Goal: Task Accomplishment & Management: Manage account settings

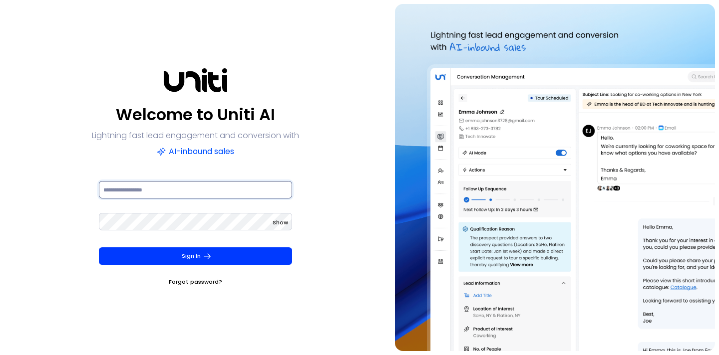
click at [198, 185] on input at bounding box center [195, 189] width 193 height 17
type input "**********"
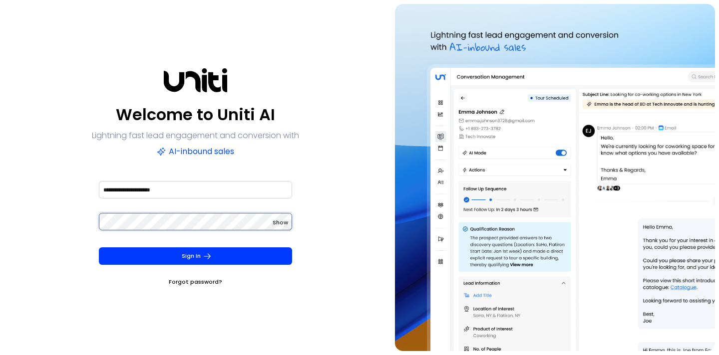
click at [99, 248] on button "Sign In" at bounding box center [195, 256] width 193 height 17
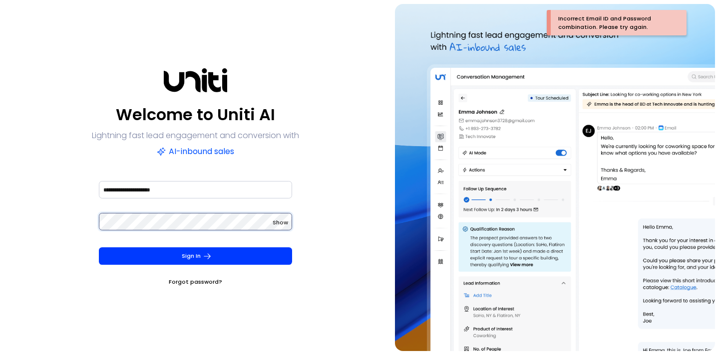
click at [37, 222] on div "**********" at bounding box center [195, 177] width 383 height 347
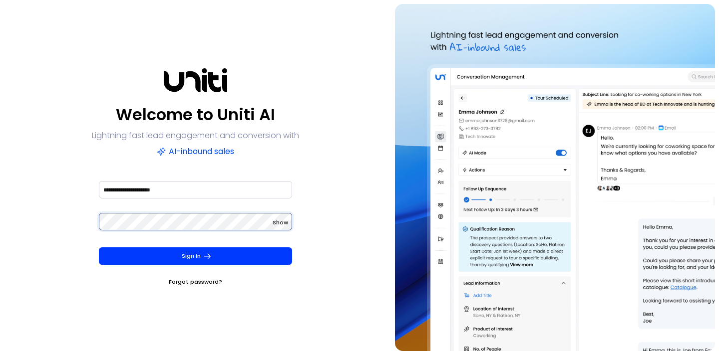
click at [99, 248] on button "Sign In" at bounding box center [195, 256] width 193 height 17
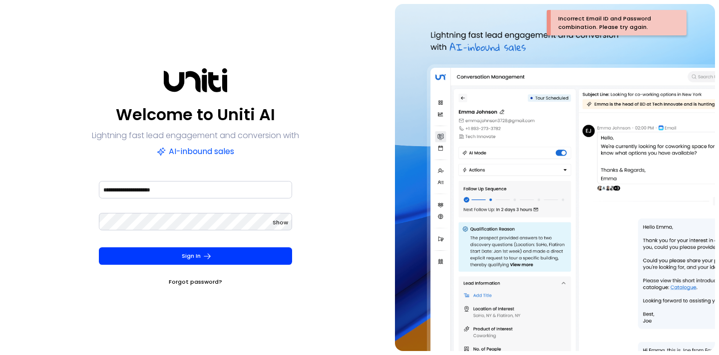
click at [201, 280] on link "Forgot password?" at bounding box center [195, 282] width 53 height 10
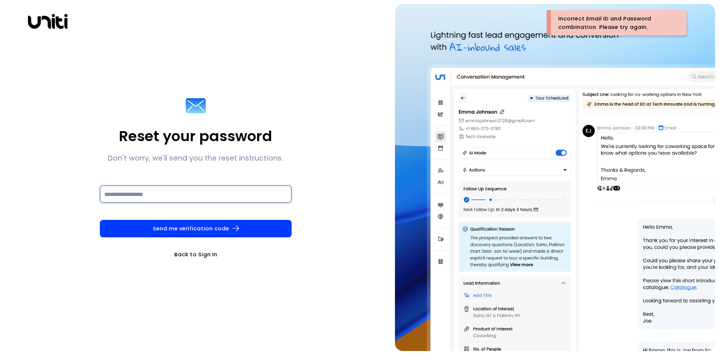
click at [186, 196] on input at bounding box center [196, 194] width 192 height 17
type input "**********"
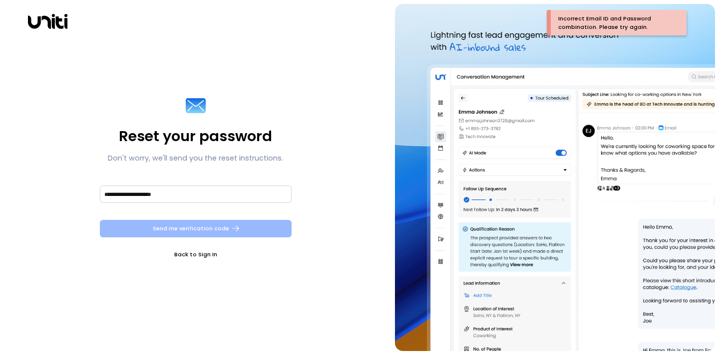
click at [189, 232] on button "Send me verification code" at bounding box center [196, 228] width 192 height 17
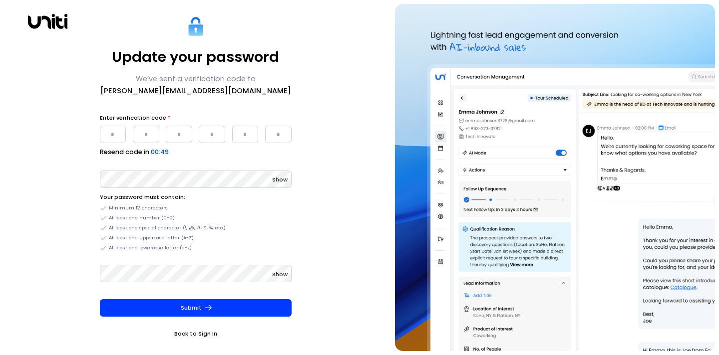
click at [118, 135] on input "Please enter OTP character 1" at bounding box center [113, 134] width 26 height 17
type input "*"
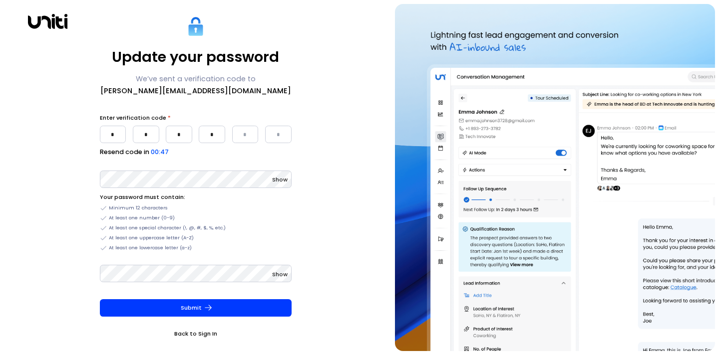
type input "*"
click at [102, 157] on label "Resend code in" at bounding box center [124, 151] width 49 height 9
click at [80, 182] on div "Update your password We’ve sent a verification code to [PERSON_NAME][EMAIL_ADDR…" at bounding box center [195, 177] width 383 height 347
click at [27, 178] on div "Update your password We’ve sent a verification code to [PERSON_NAME][EMAIL_ADDR…" at bounding box center [195, 177] width 383 height 347
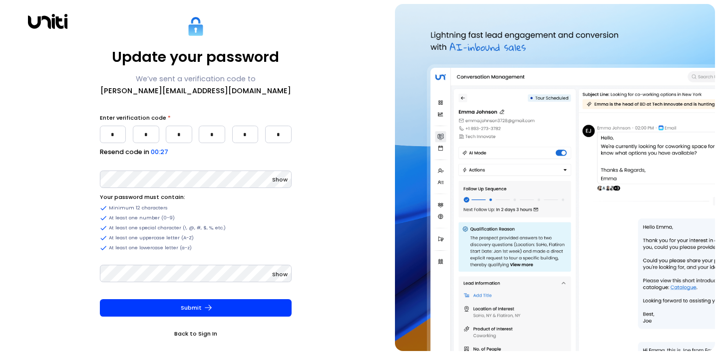
click at [278, 181] on span "Show" at bounding box center [279, 180] width 15 height 8
click at [277, 275] on span "Show" at bounding box center [279, 275] width 15 height 8
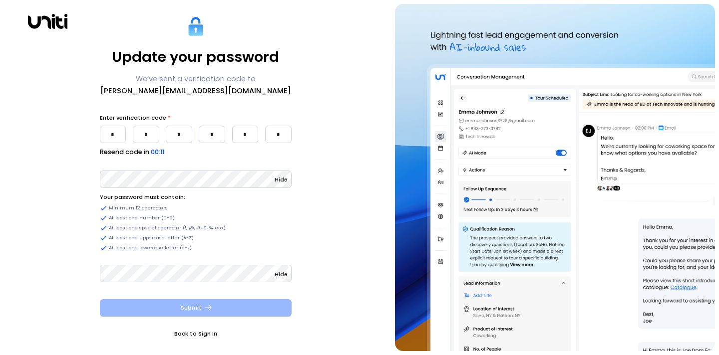
click at [196, 310] on button "Submit" at bounding box center [196, 308] width 192 height 17
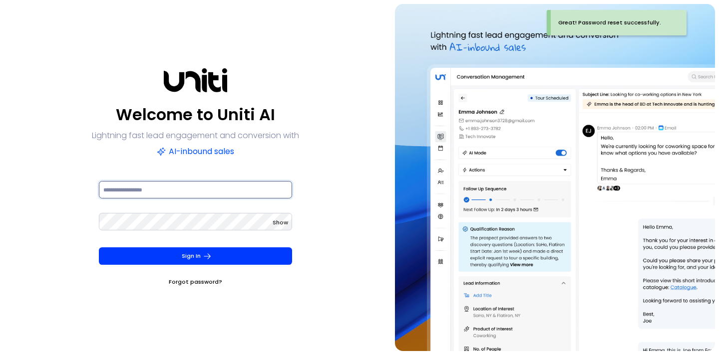
click at [185, 194] on input at bounding box center [195, 189] width 193 height 17
type input "**********"
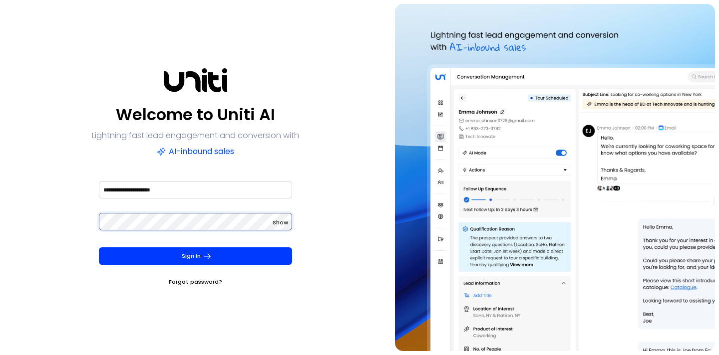
click at [99, 248] on button "Sign In" at bounding box center [195, 256] width 193 height 17
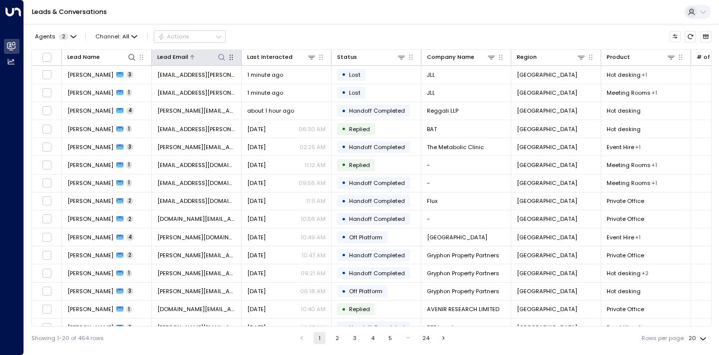
click at [224, 56] on icon at bounding box center [222, 57] width 8 height 8
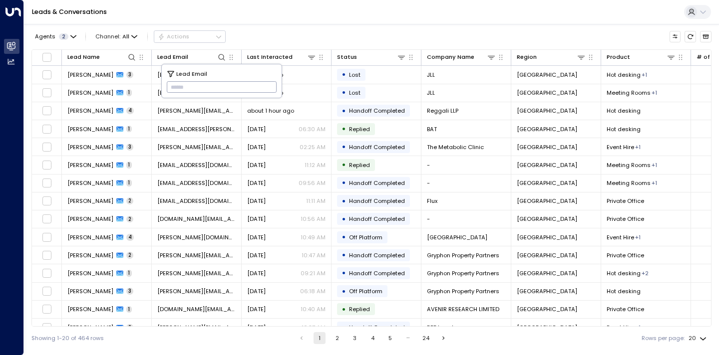
click at [202, 89] on input "text" at bounding box center [222, 87] width 110 height 16
type input "**********"
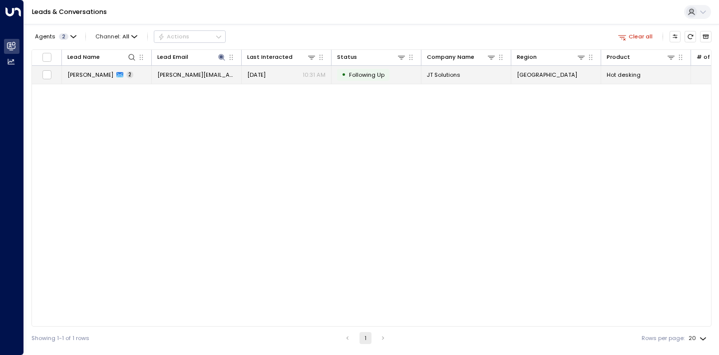
click at [98, 74] on span "[PERSON_NAME]" at bounding box center [90, 75] width 46 height 8
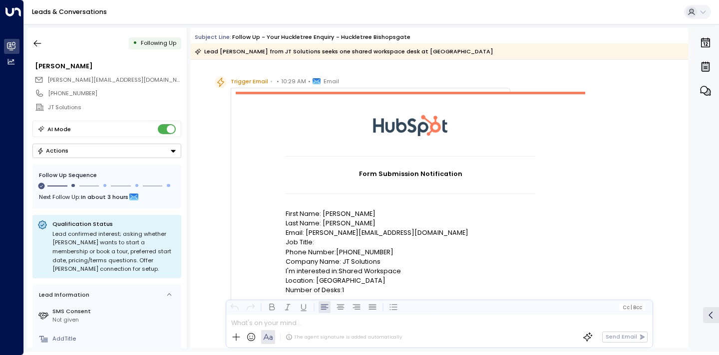
scroll to position [62, 0]
